Goal: Transaction & Acquisition: Book appointment/travel/reservation

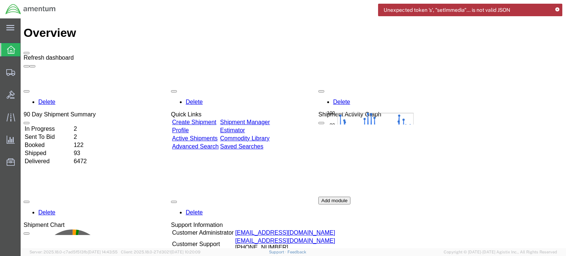
click at [27, 53] on span at bounding box center [27, 53] width 0 height 0
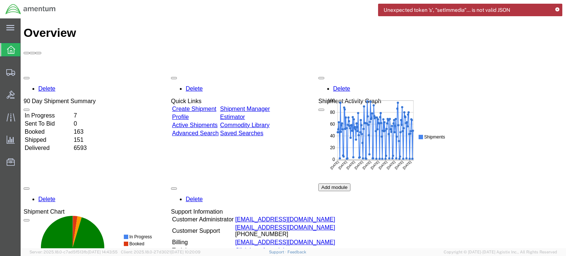
click at [558, 9] on icon at bounding box center [557, 10] width 4 height 4
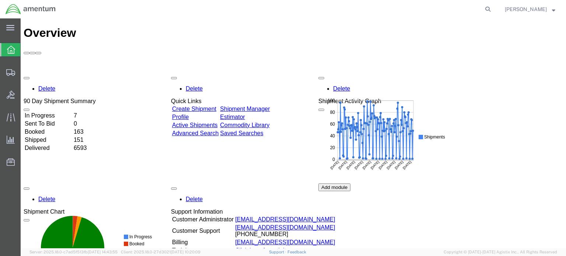
click at [427, 10] on agx-global-search at bounding box center [376, 9] width 236 height 18
click at [493, 8] on icon at bounding box center [488, 9] width 10 height 10
paste input "187321"
type input "1"
click at [319, 11] on input "search" at bounding box center [371, 9] width 224 height 18
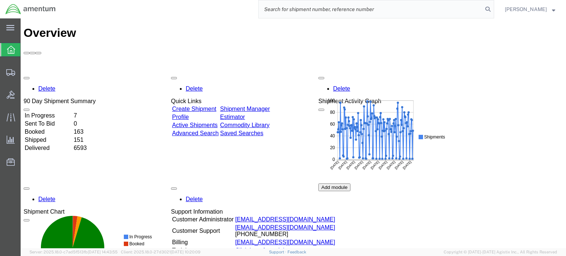
paste input "EUS-25251-0002"
type input "EUS-25251-0002"
click at [493, 9] on icon at bounding box center [488, 9] width 10 height 10
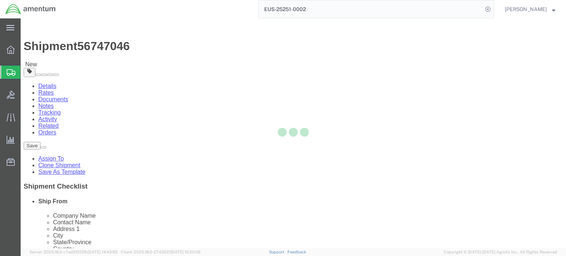
select select "72491"
select select
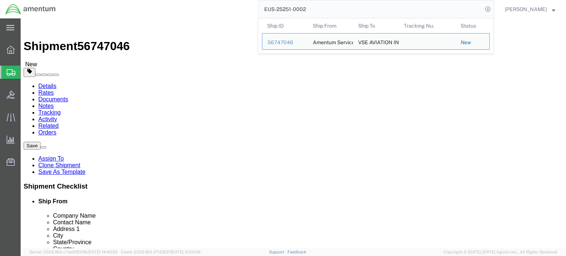
click button "Rate Shipment"
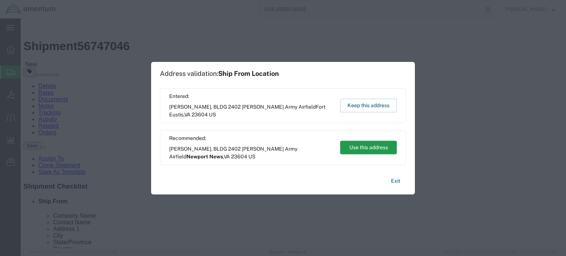
click at [359, 147] on button "Use this address" at bounding box center [368, 148] width 57 height 14
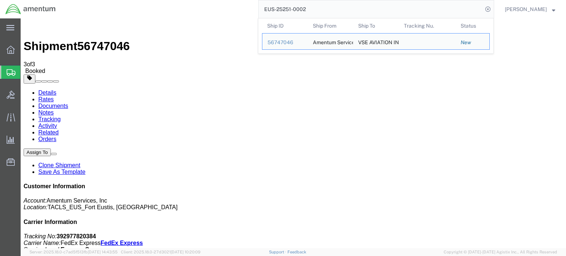
drag, startPoint x: 320, startPoint y: 10, endPoint x: 270, endPoint y: 10, distance: 50.1
click at [270, 10] on input "EUS-25251-0002" at bounding box center [371, 9] width 224 height 18
drag, startPoint x: 498, startPoint y: 9, endPoint x: 536, endPoint y: 52, distance: 57.7
click at [493, 9] on icon at bounding box center [488, 9] width 10 height 10
